Goal: Task Accomplishment & Management: Manage account settings

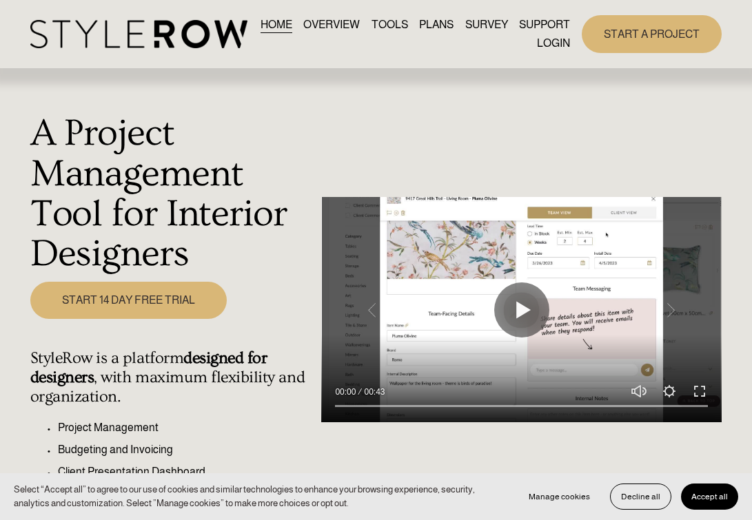
click at [558, 47] on link "LOGIN" at bounding box center [553, 43] width 33 height 19
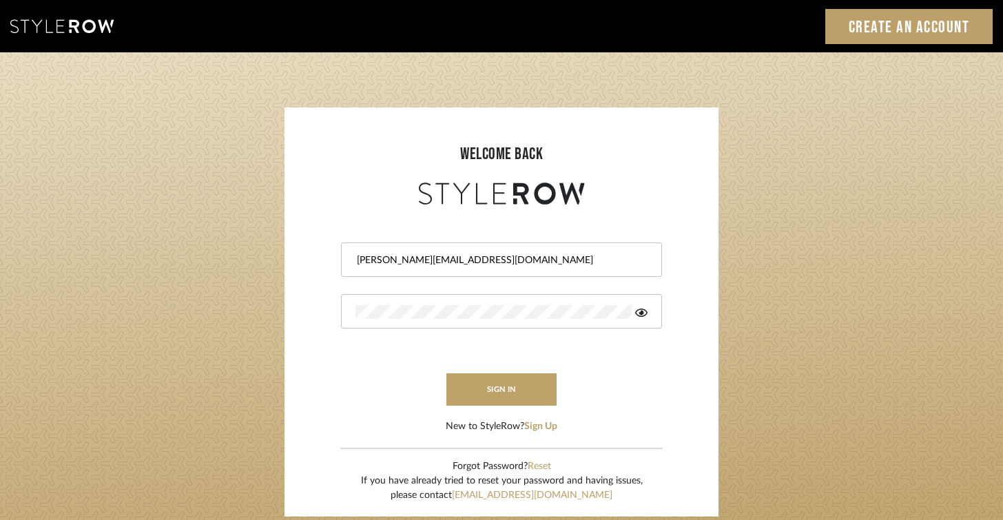
click at [459, 242] on div "jackie@bankstonmay.com" at bounding box center [501, 259] width 321 height 34
click at [459, 249] on div "jackie@bankstonmay.com" at bounding box center [501, 259] width 321 height 34
click at [460, 265] on input "jackie@bankstonmay.com" at bounding box center [499, 260] width 289 height 14
type input "skylar@bankstonmay.com"
click at [305, 284] on form "skylar@bankstonmay.com sign in New to StyleRow? Sign Up" at bounding box center [501, 321] width 406 height 226
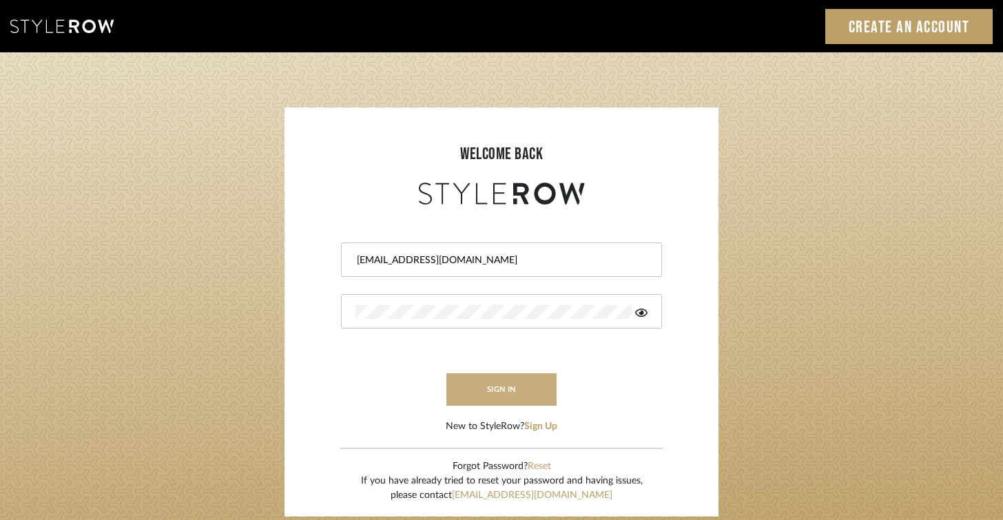
click at [489, 373] on button "sign in" at bounding box center [501, 389] width 110 height 32
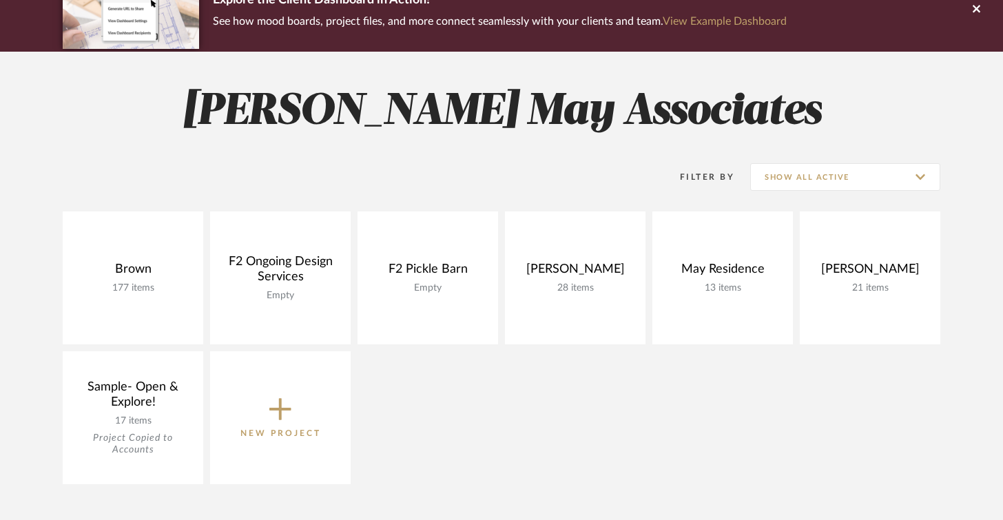
scroll to position [149, 0]
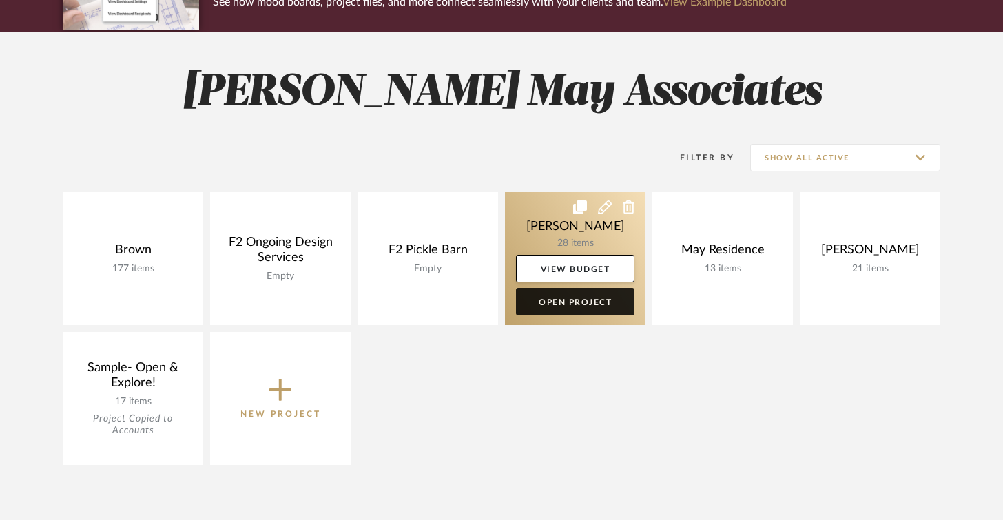
click at [590, 298] on link "Open Project" at bounding box center [575, 302] width 118 height 28
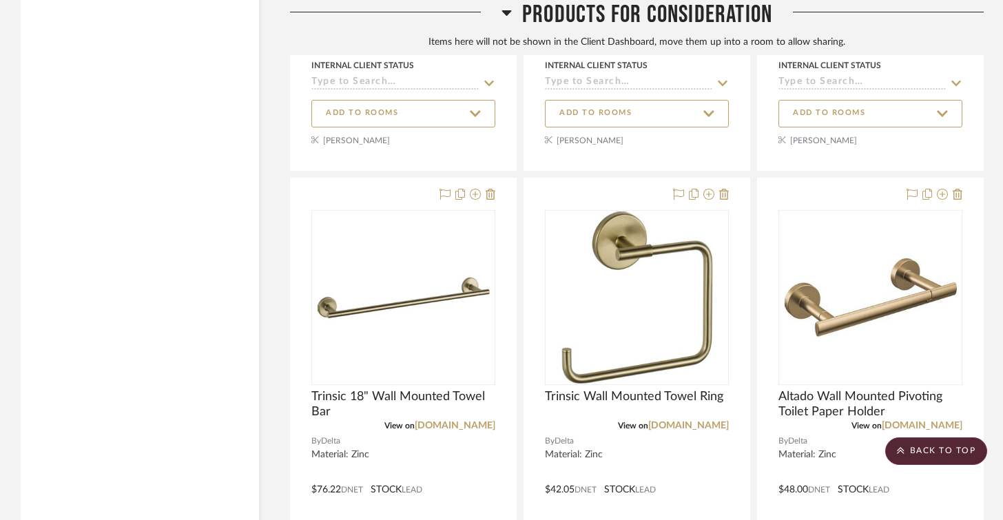
scroll to position [2828, 0]
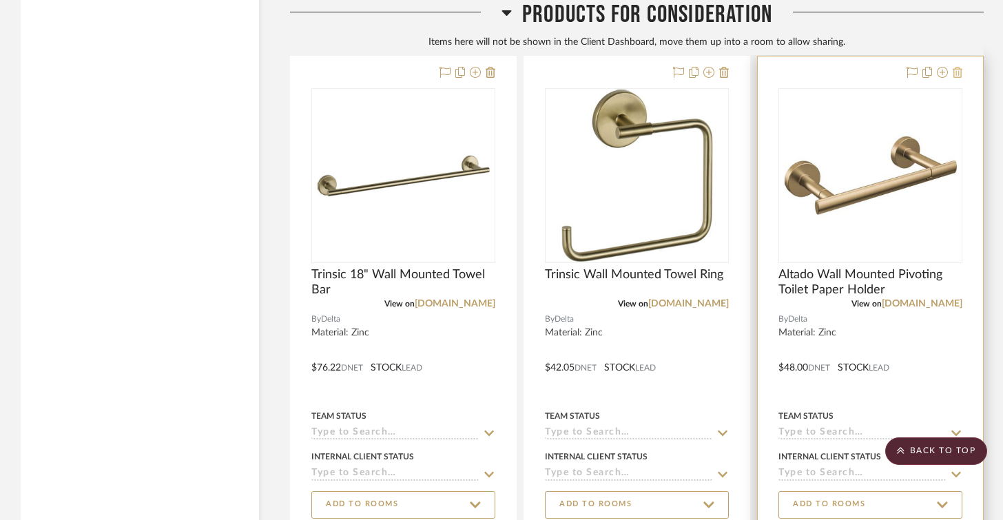
click at [962, 78] on icon at bounding box center [958, 72] width 10 height 11
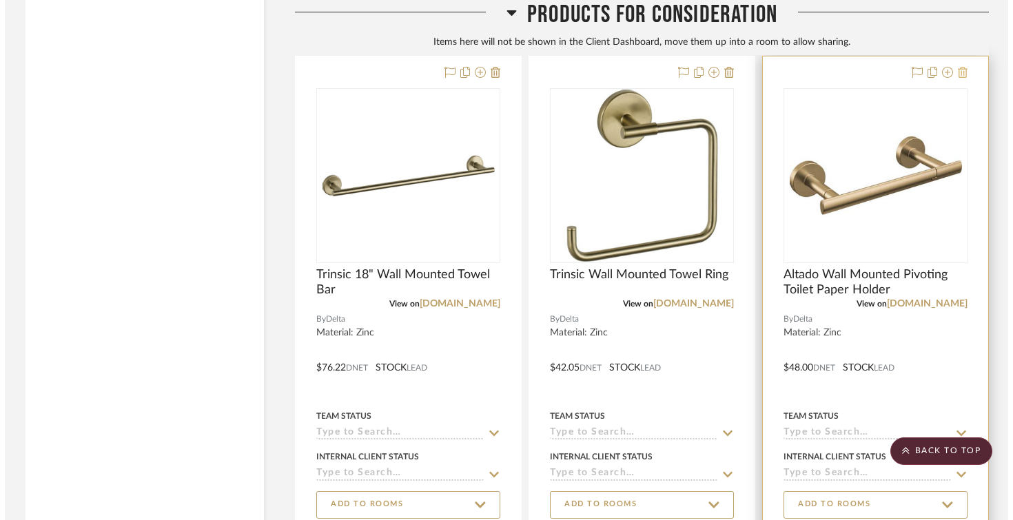
scroll to position [0, 0]
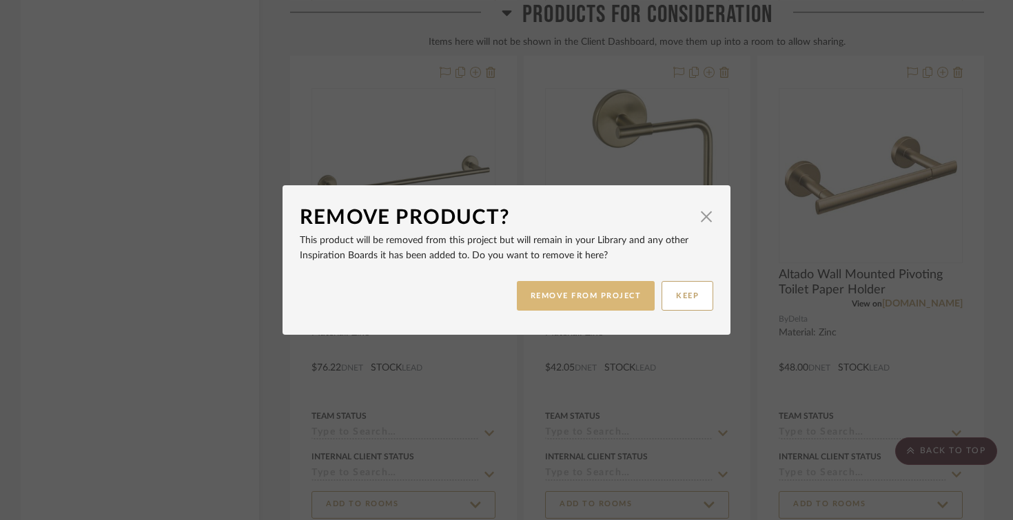
click at [610, 295] on button "REMOVE FROM PROJECT" at bounding box center [586, 296] width 138 height 30
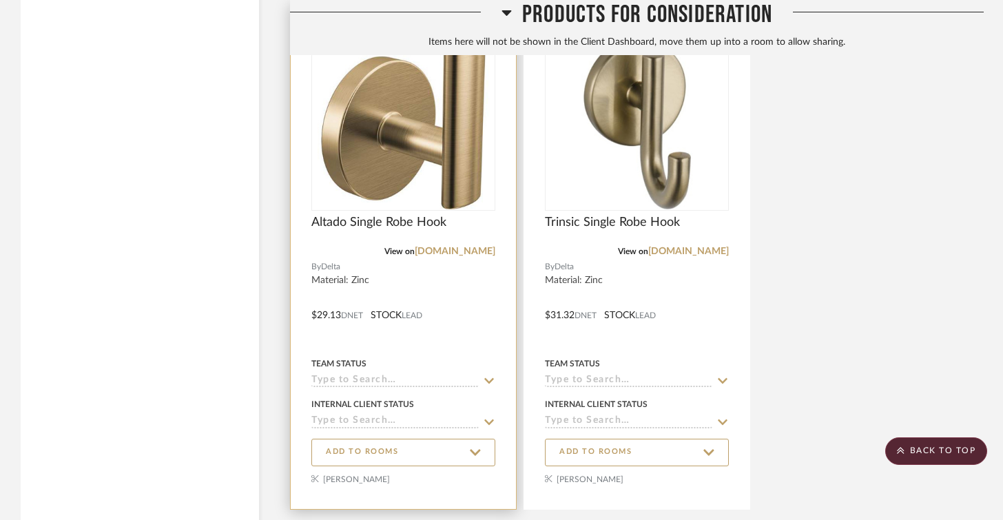
scroll to position [3398, 0]
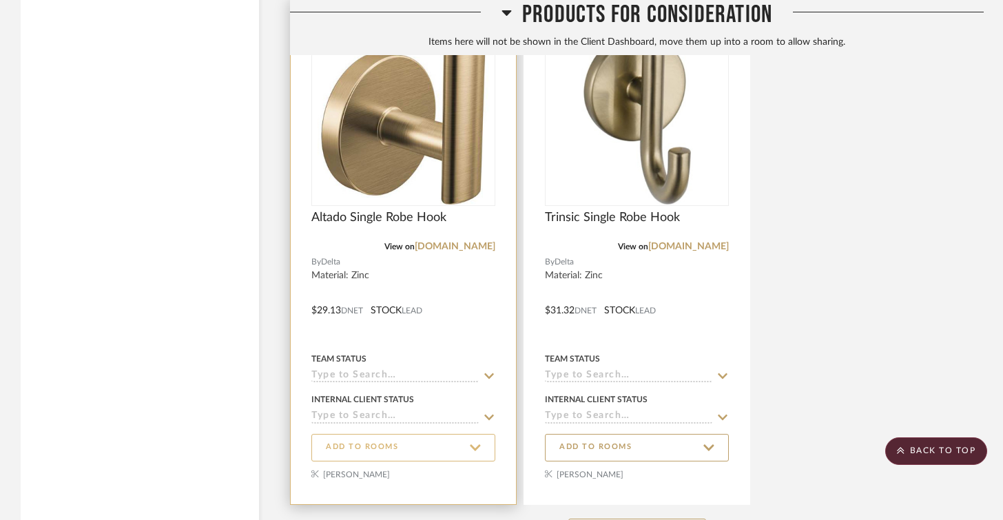
click at [486, 452] on button "ADD TO ROOMS" at bounding box center [403, 448] width 184 height 28
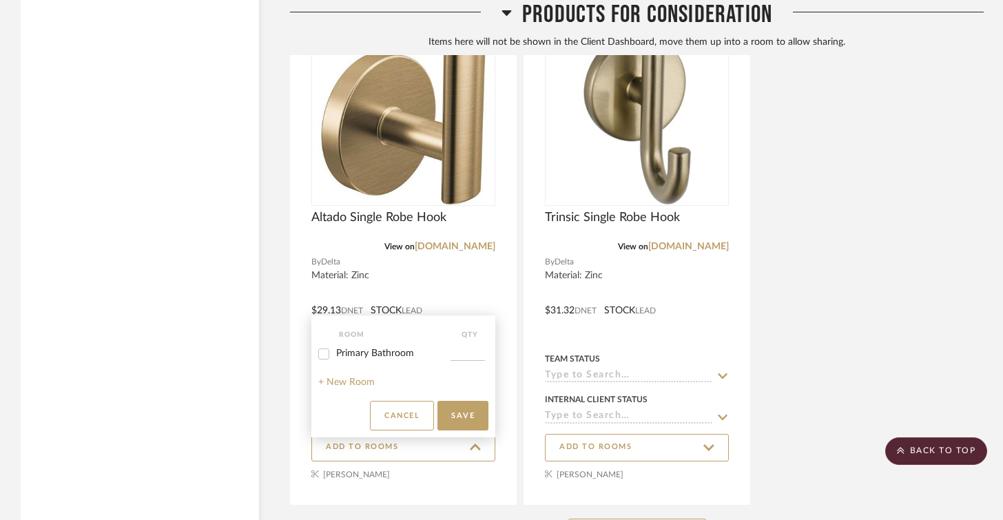
click at [351, 357] on span "Primary Bathroom" at bounding box center [375, 354] width 78 height 10
click at [335, 357] on input "Primary Bathroom" at bounding box center [324, 354] width 22 height 22
checkbox input "true"
type input "4"
click at [463, 422] on button "Save" at bounding box center [462, 416] width 51 height 30
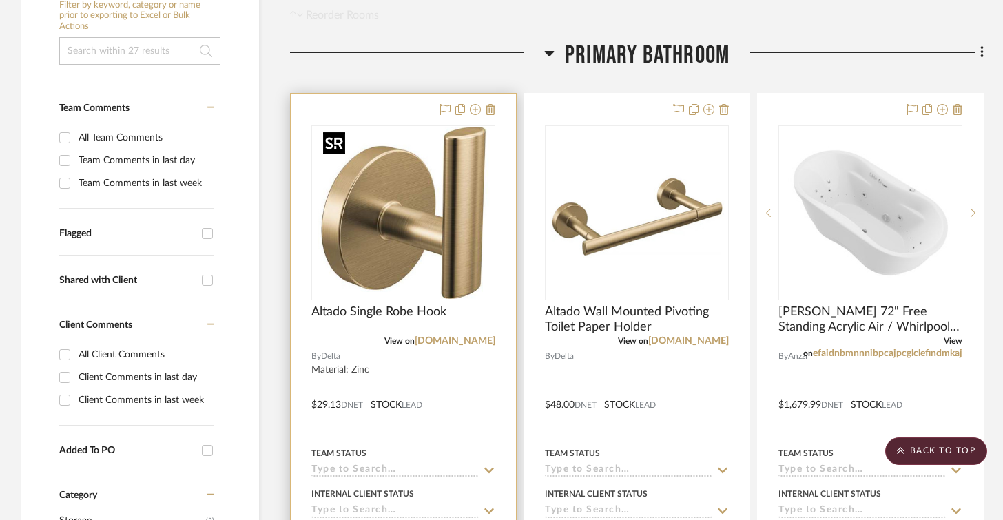
scroll to position [270, 0]
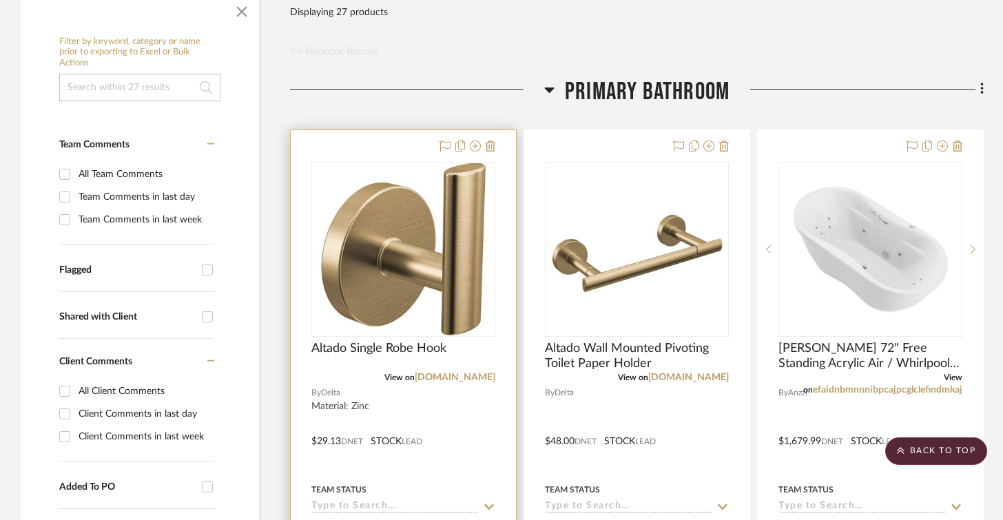
click at [501, 200] on div at bounding box center [403, 431] width 225 height 603
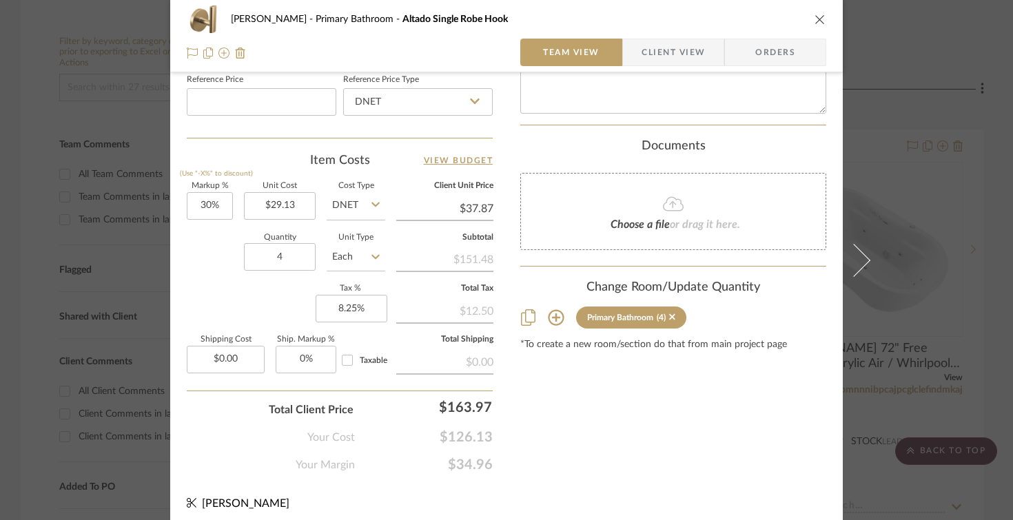
scroll to position [763, 0]
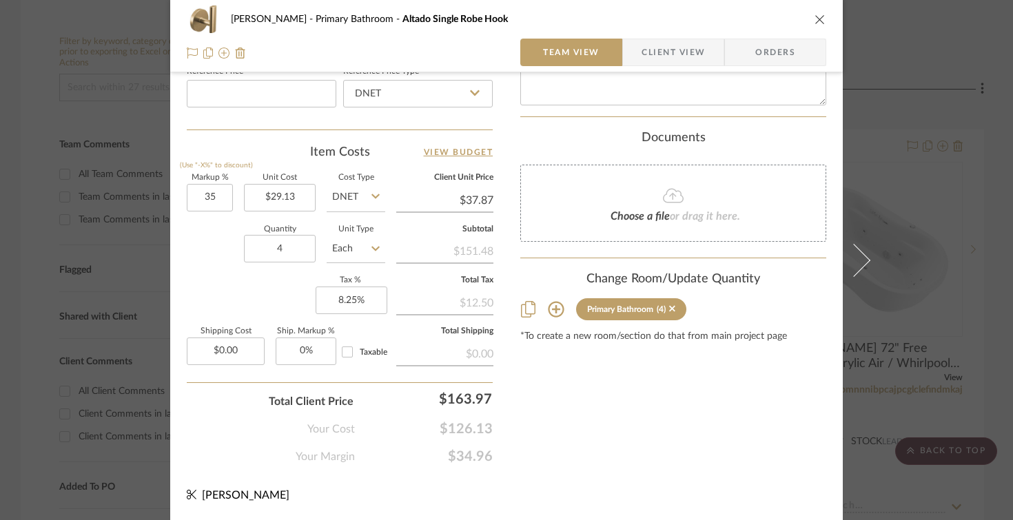
type input "35%"
click at [190, 249] on div "Quantity 4 Unit Type Each" at bounding box center [286, 250] width 198 height 49
type input "$39.33"
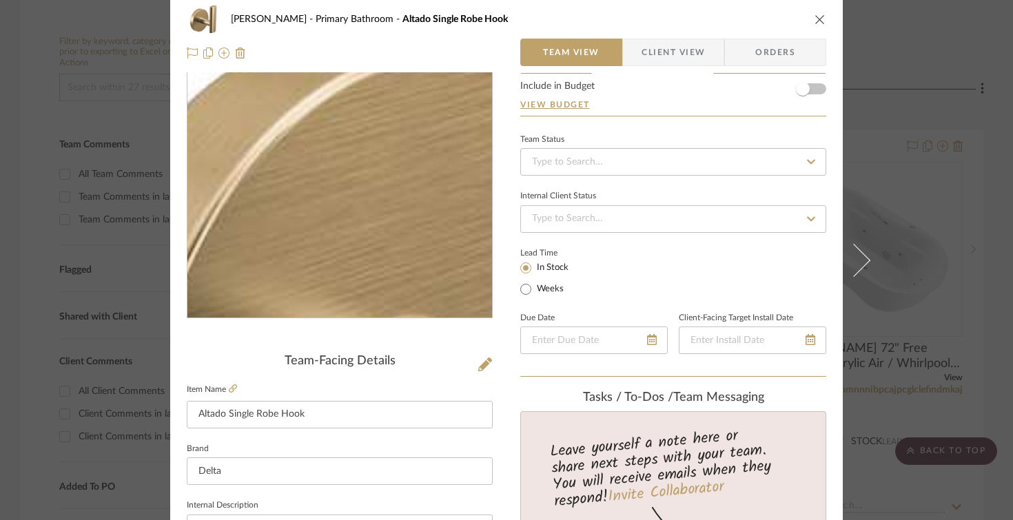
scroll to position [0, 0]
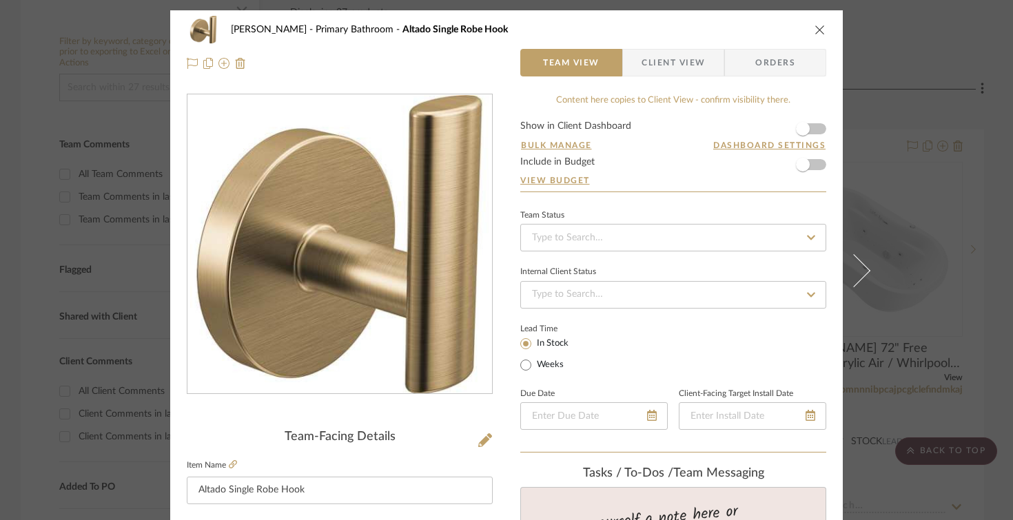
click at [820, 28] on button "close" at bounding box center [820, 29] width 12 height 12
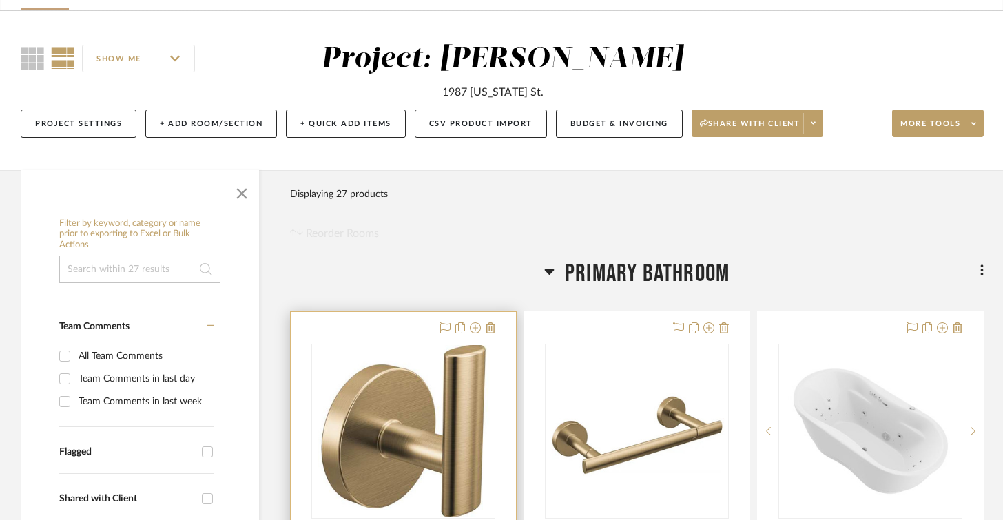
scroll to position [161, 0]
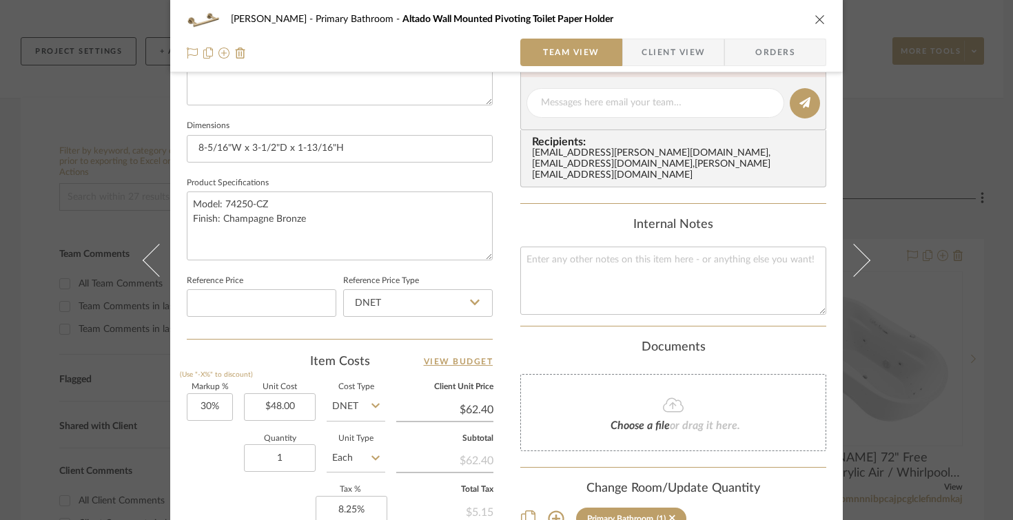
scroll to position [560, 0]
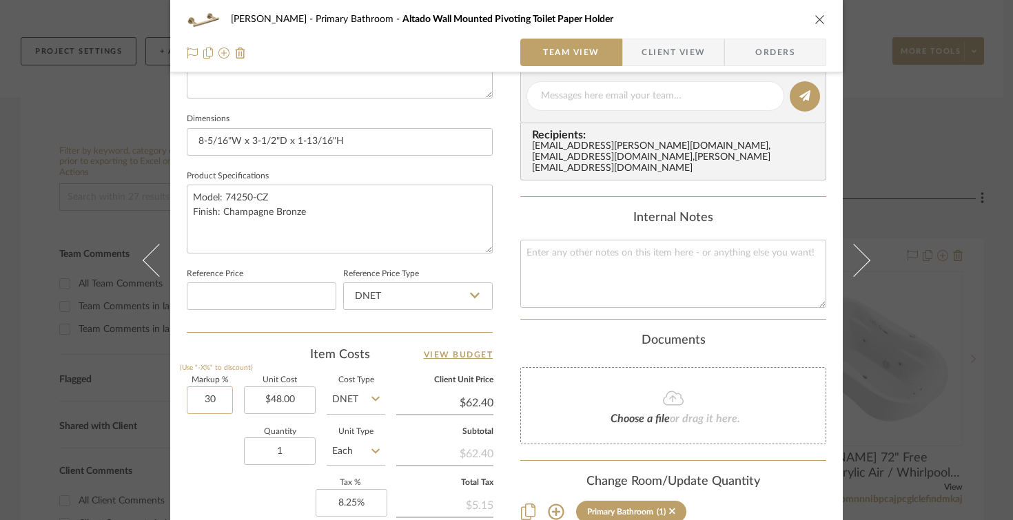
click at [217, 395] on input "30" at bounding box center [210, 400] width 46 height 28
type input "35%"
click at [223, 477] on div "Quantity 1 Unit Type Each" at bounding box center [286, 452] width 198 height 49
type input "$64.80"
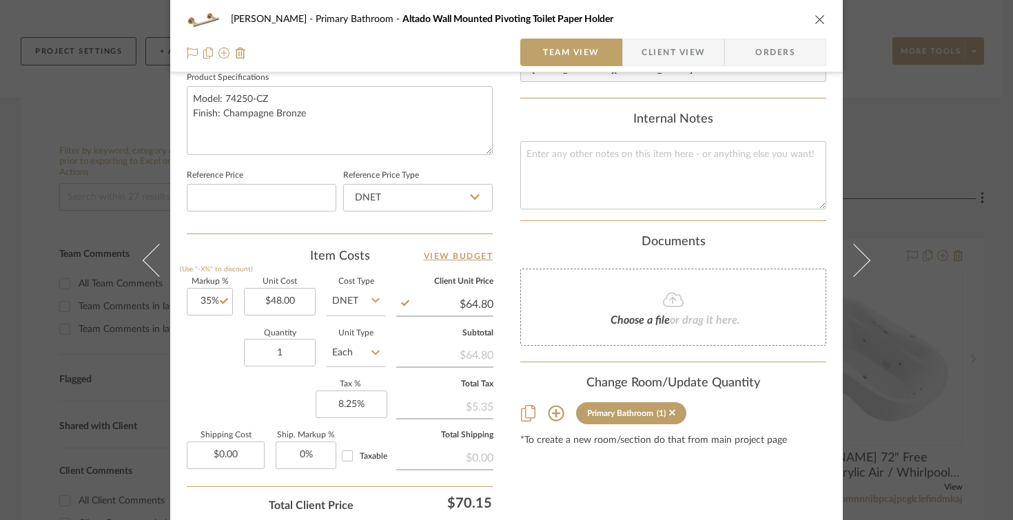
scroll to position [659, 0]
click at [818, 18] on icon "close" at bounding box center [819, 19] width 11 height 11
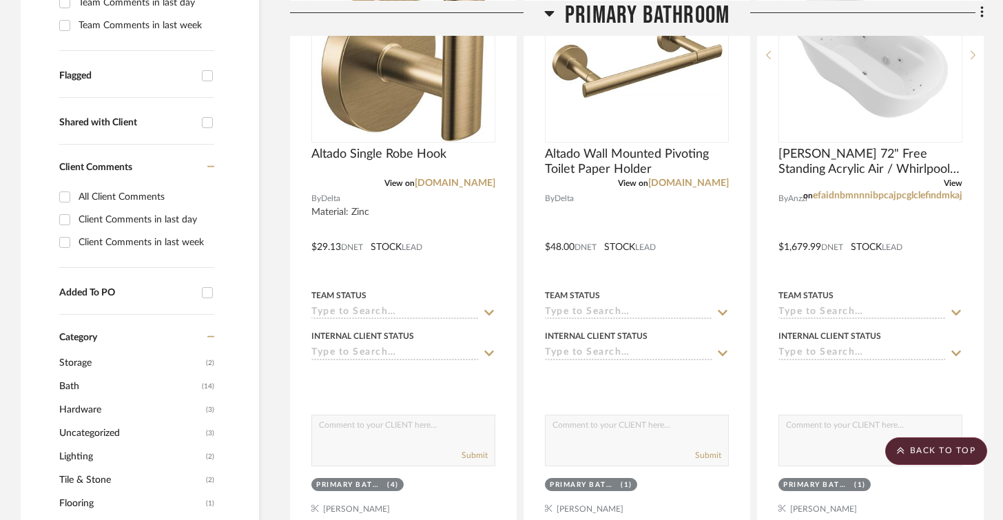
scroll to position [426, 0]
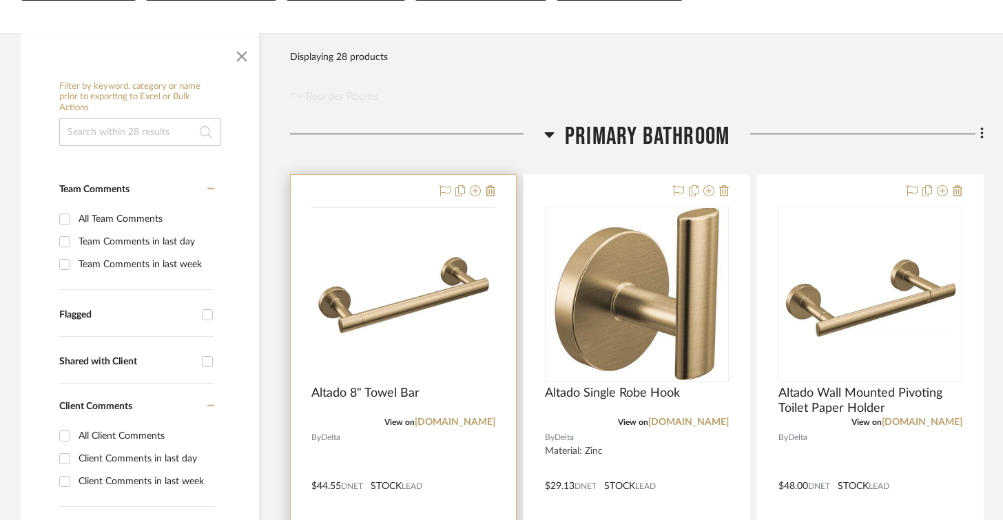
scroll to position [311, 0]
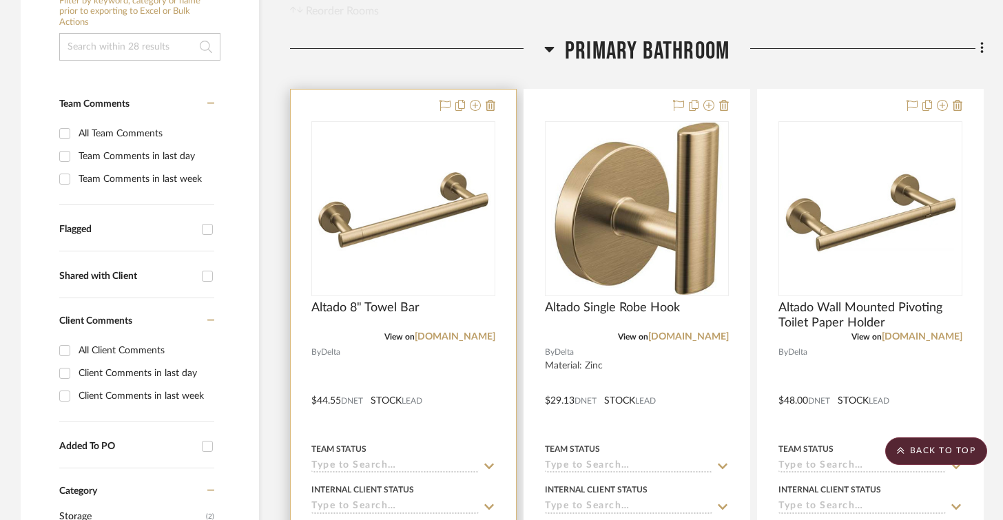
click at [390, 108] on div at bounding box center [403, 391] width 225 height 603
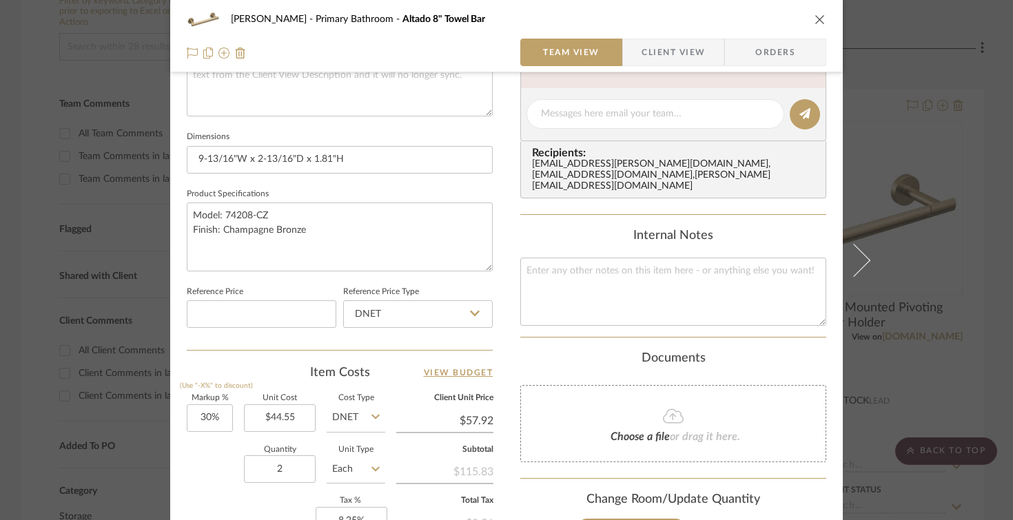
scroll to position [654, 0]
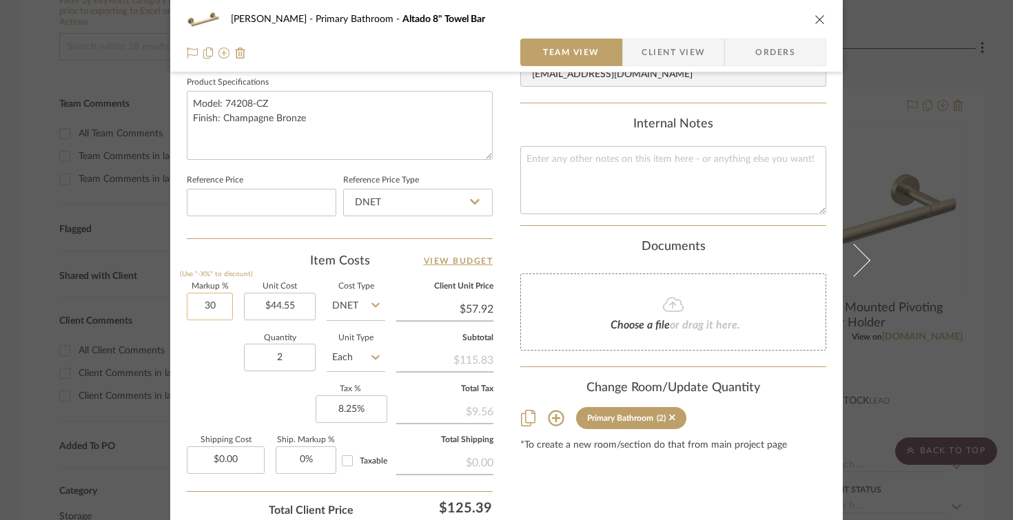
click at [218, 304] on input "30" at bounding box center [210, 307] width 46 height 28
type input "35%"
click at [218, 391] on div "Markup % (Use "-X%" to discount) 35% Unit Cost $44.55 Cost Type DNET Client Uni…" at bounding box center [340, 383] width 306 height 201
type input "$60.14"
click at [820, 18] on icon "close" at bounding box center [819, 19] width 11 height 11
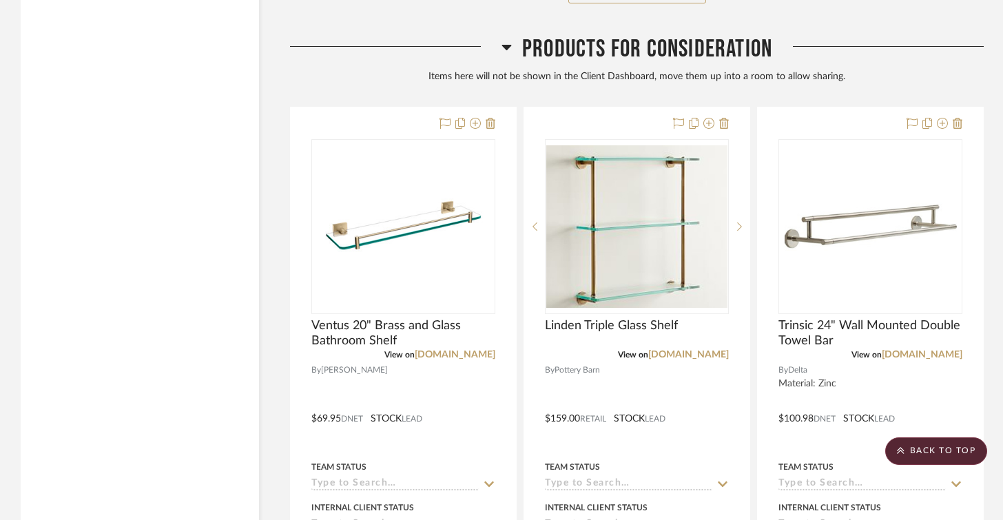
scroll to position [2165, 0]
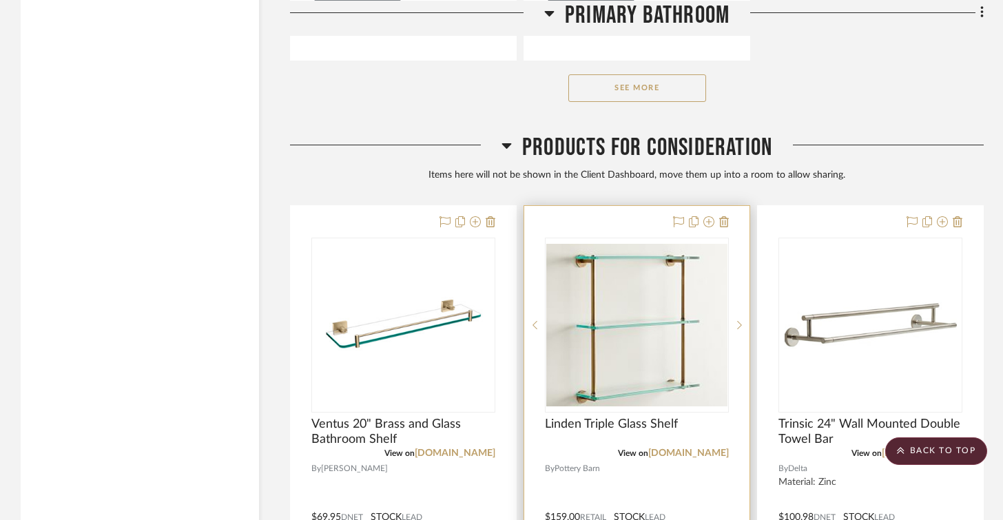
click at [598, 218] on div at bounding box center [636, 458] width 225 height 505
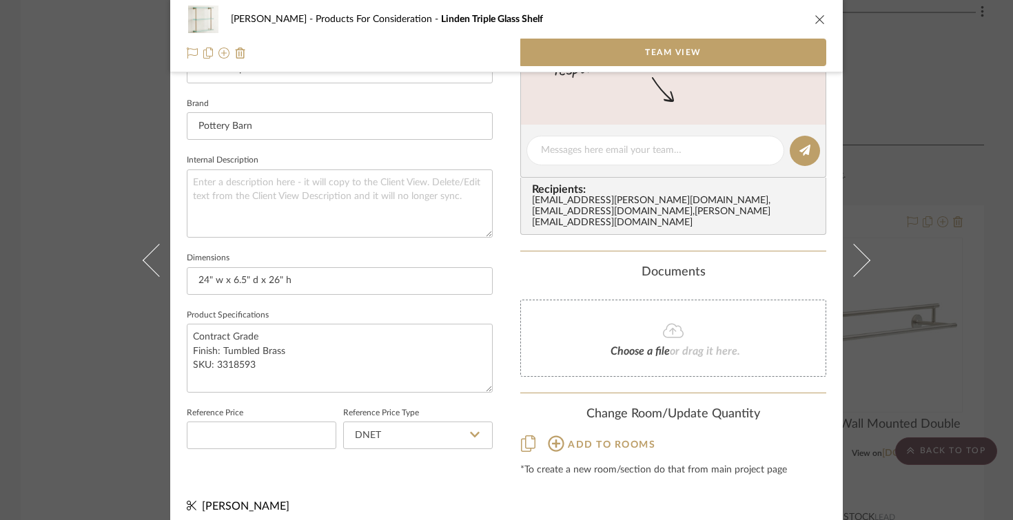
scroll to position [427, 0]
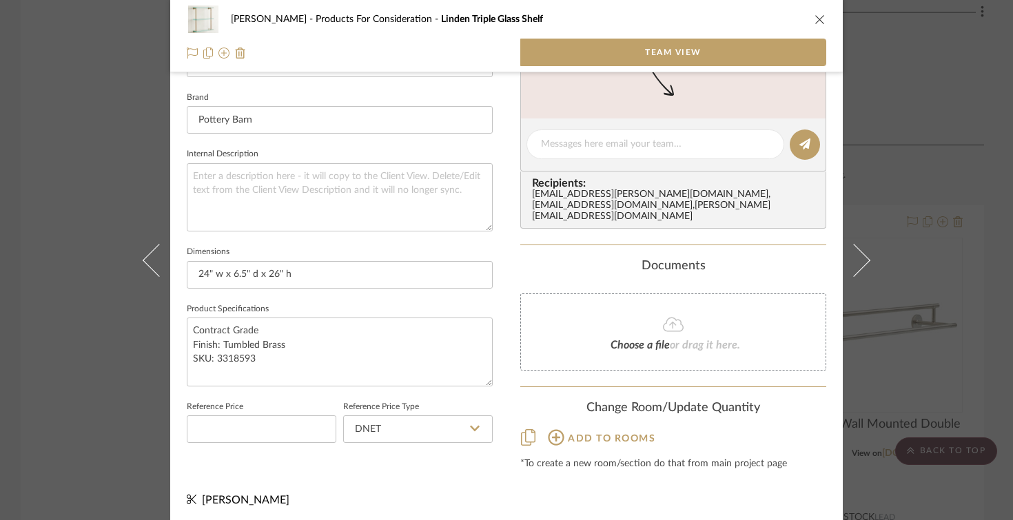
click at [472, 433] on icon at bounding box center [475, 428] width 10 height 11
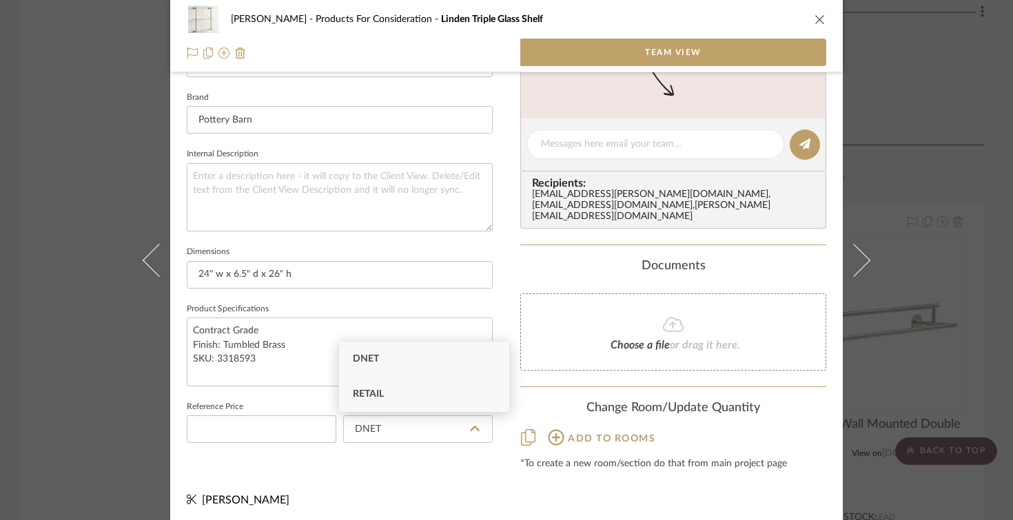
click at [456, 389] on div "Retail" at bounding box center [424, 394] width 170 height 35
type input "Retail"
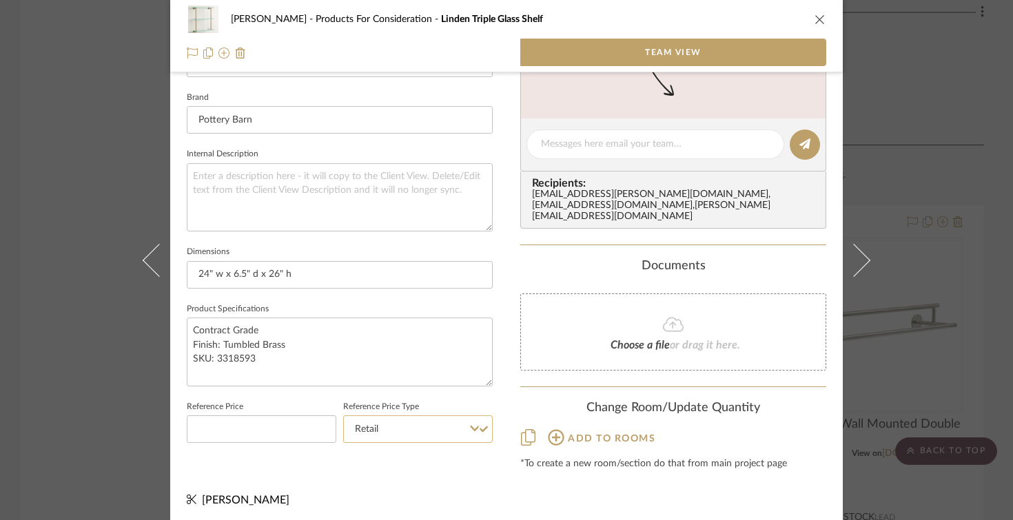
click at [477, 428] on input "Retail" at bounding box center [417, 429] width 149 height 28
click at [446, 362] on div "DNET" at bounding box center [424, 359] width 170 height 35
type input "DNET"
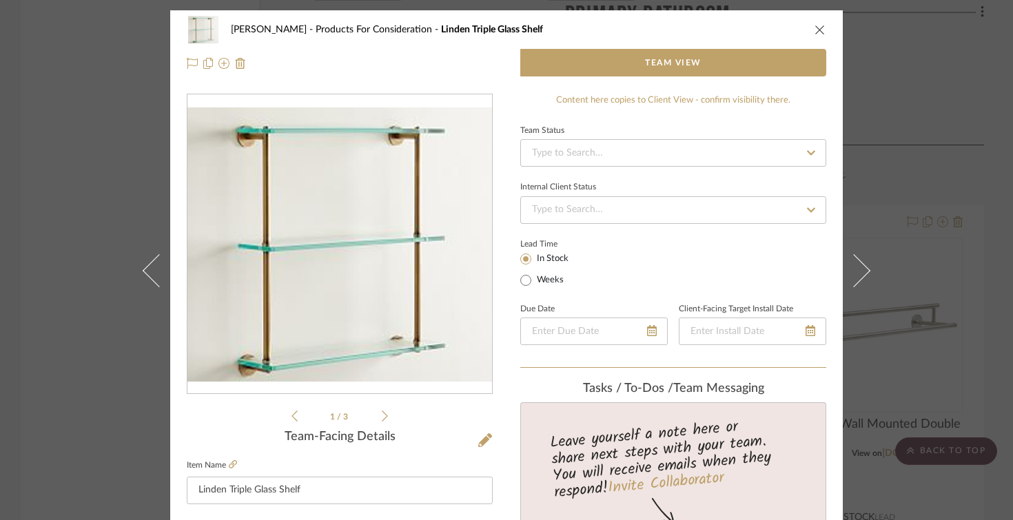
click at [814, 30] on icon "close" at bounding box center [819, 29] width 11 height 11
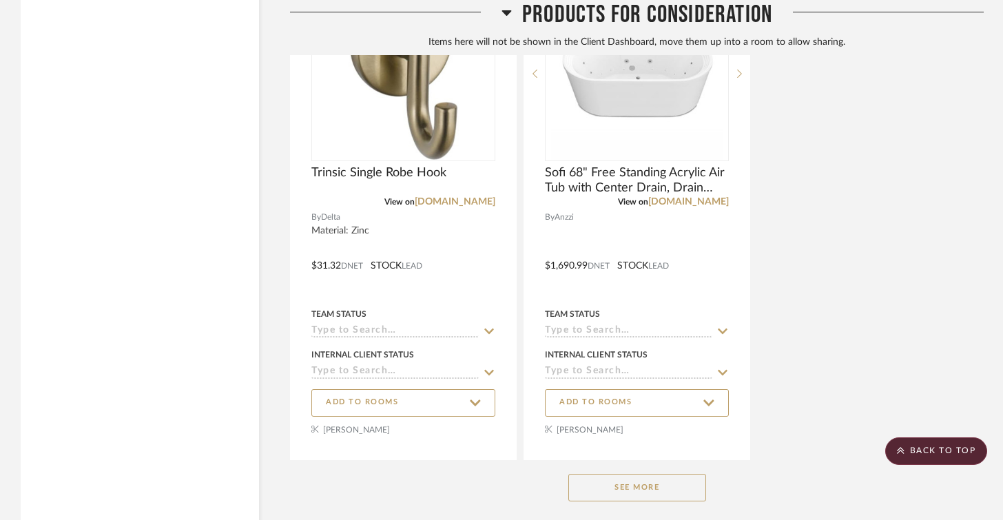
scroll to position [3532, 0]
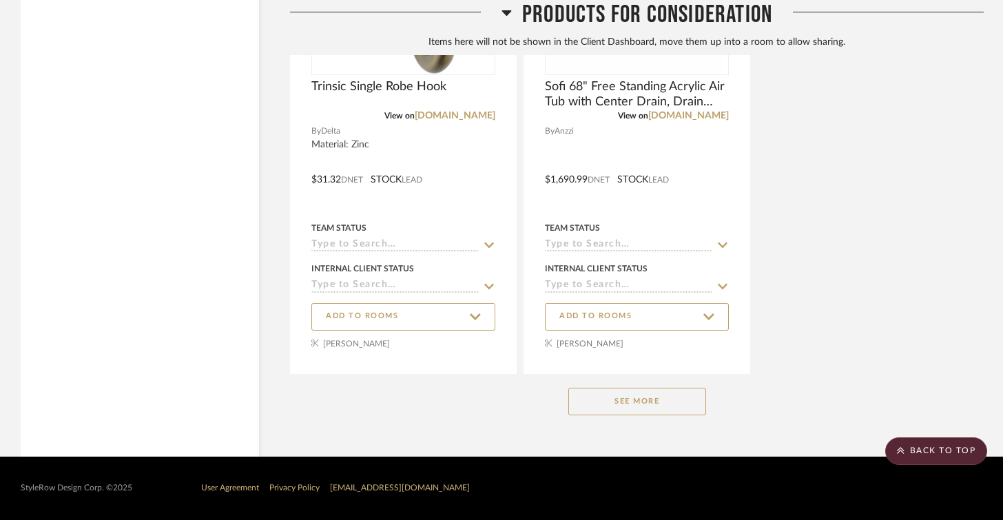
click at [609, 399] on button "See More" at bounding box center [637, 402] width 138 height 28
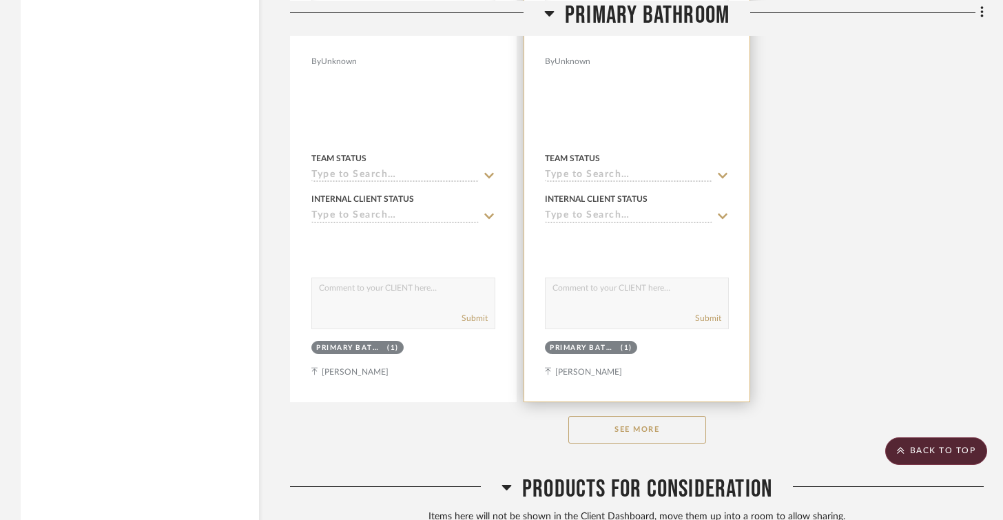
scroll to position [1854, 0]
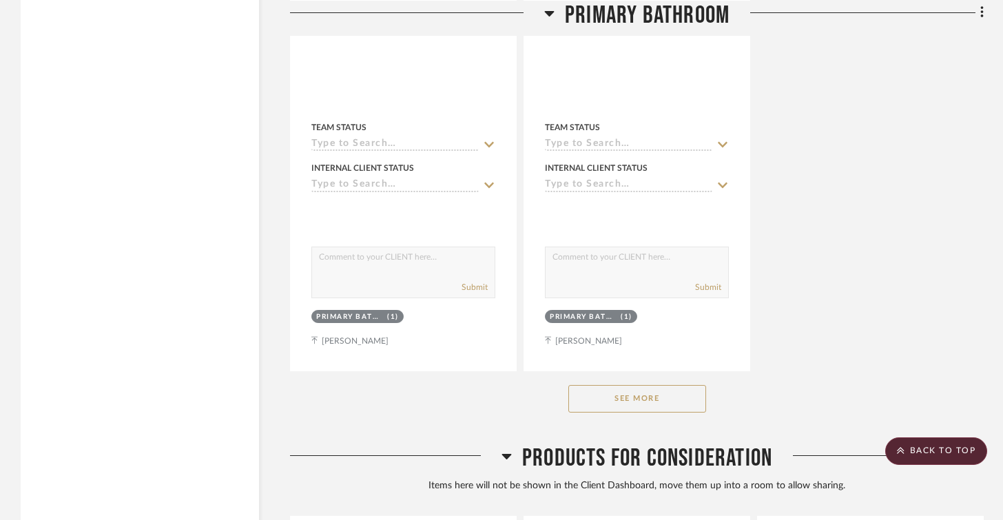
click at [599, 393] on button "See More" at bounding box center [637, 399] width 138 height 28
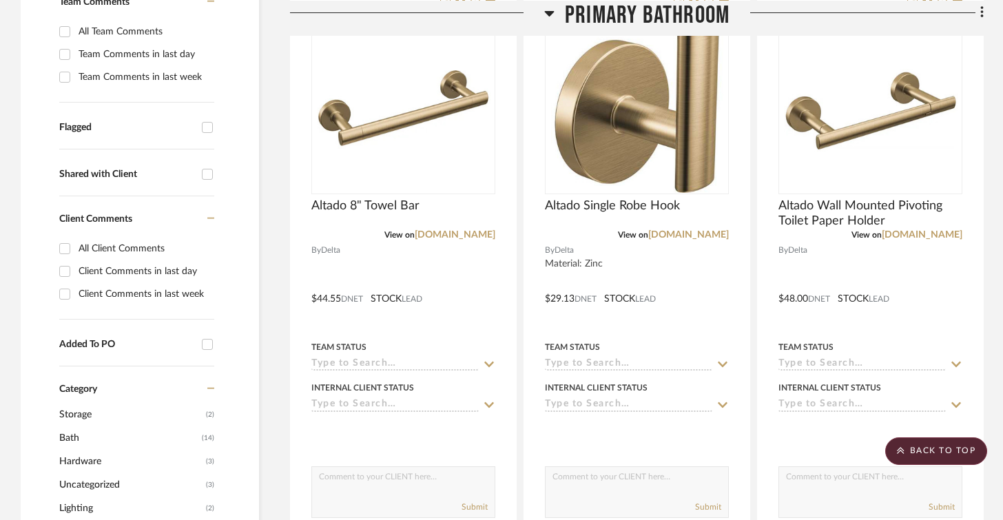
scroll to position [162, 0]
